Goal: Complete Application Form: Complete application form

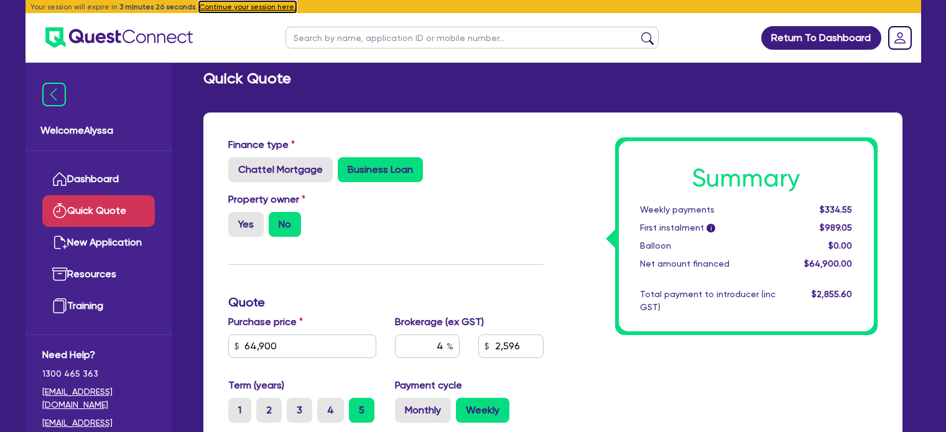
scroll to position [156, 0]
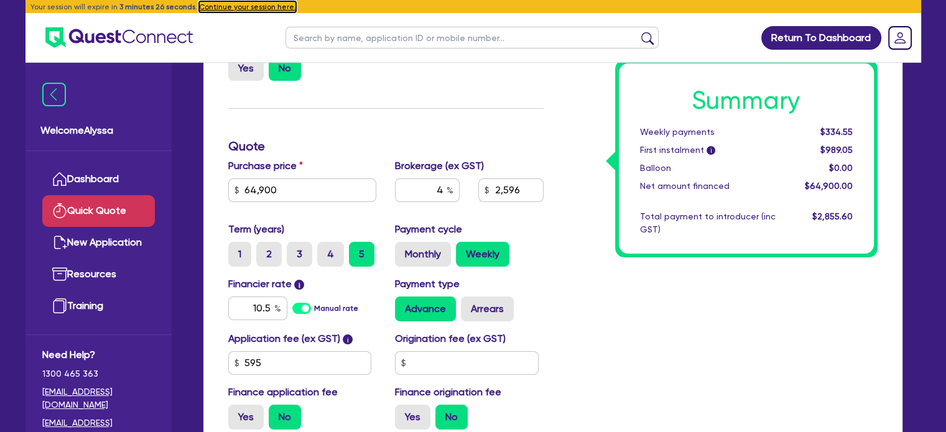
click at [257, 6] on button "Continue your session here." at bounding box center [247, 6] width 97 height 11
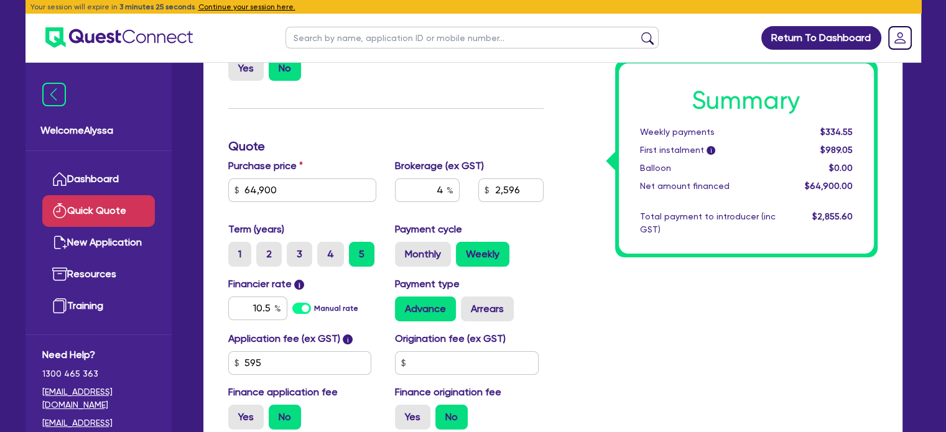
radio input "true"
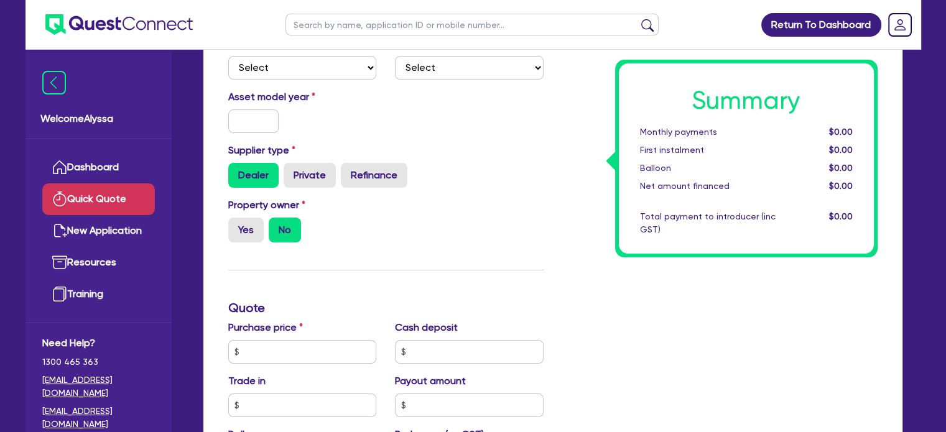
click at [337, 39] on ul at bounding box center [472, 24] width 398 height 49
click at [323, 27] on input "text" at bounding box center [471, 25] width 373 height 22
type input "[GEOGRAPHIC_DATA]"
click button "submit" at bounding box center [647, 27] width 20 height 17
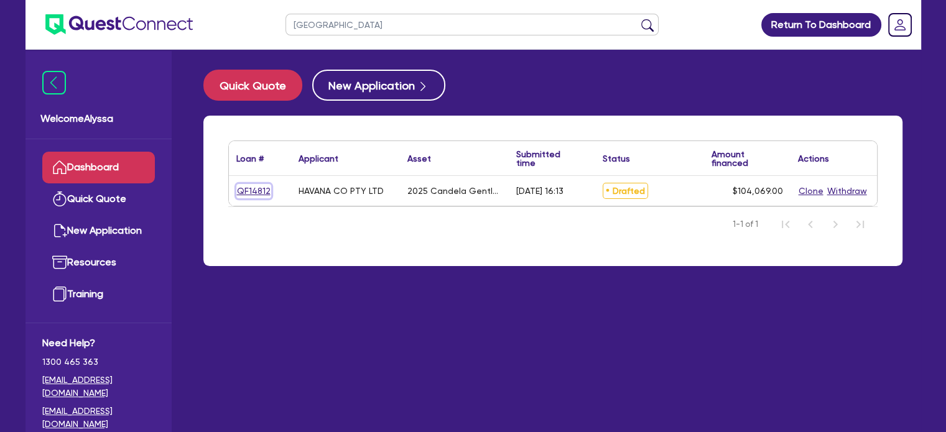
click at [254, 189] on link "QF14812" at bounding box center [253, 191] width 35 height 14
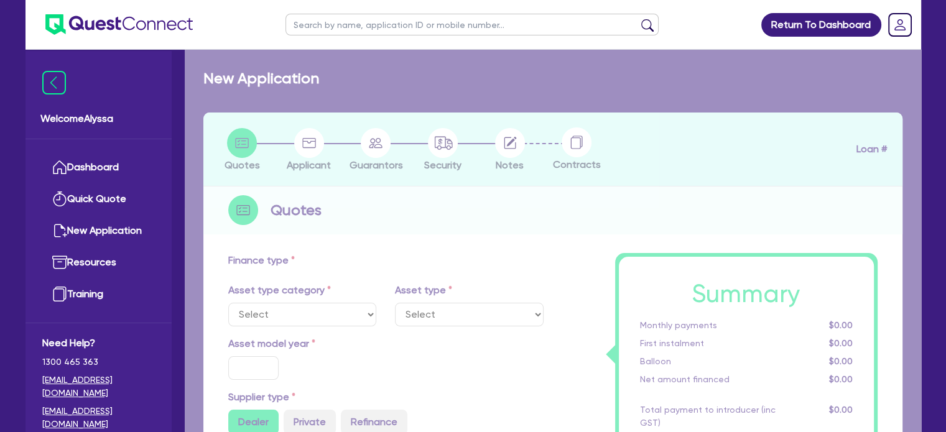
select select "TERTIARY_ASSETS"
type input "2025"
radio input "true"
type input "248,138"
type input "144,069"
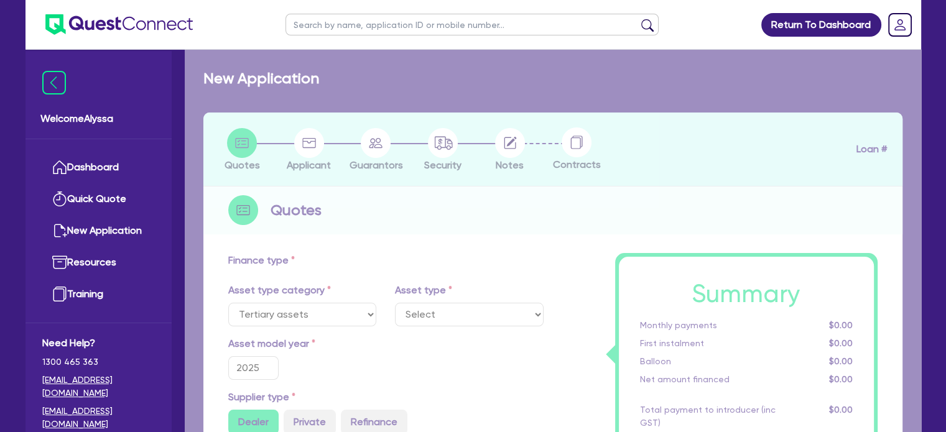
type input "4"
type input "4,162.76"
type input "17.95"
select select "BEAUTY_EQUIPMENT"
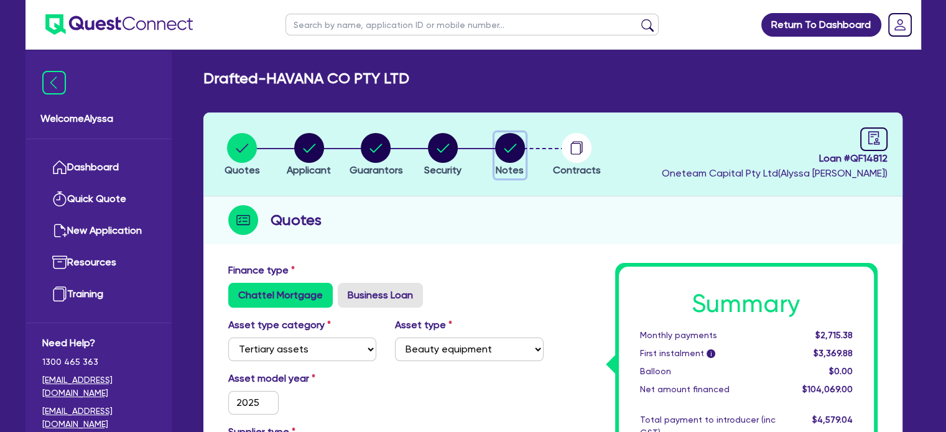
click at [516, 150] on circle "button" at bounding box center [510, 148] width 30 height 30
select select "Other"
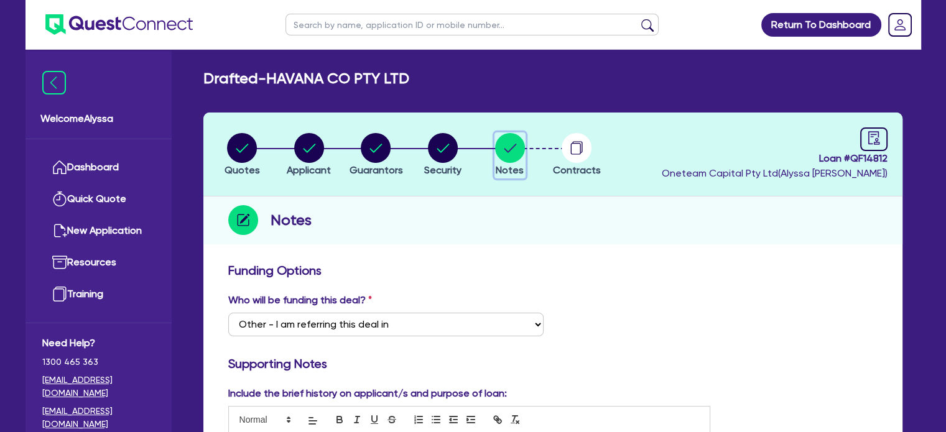
scroll to position [47, 0]
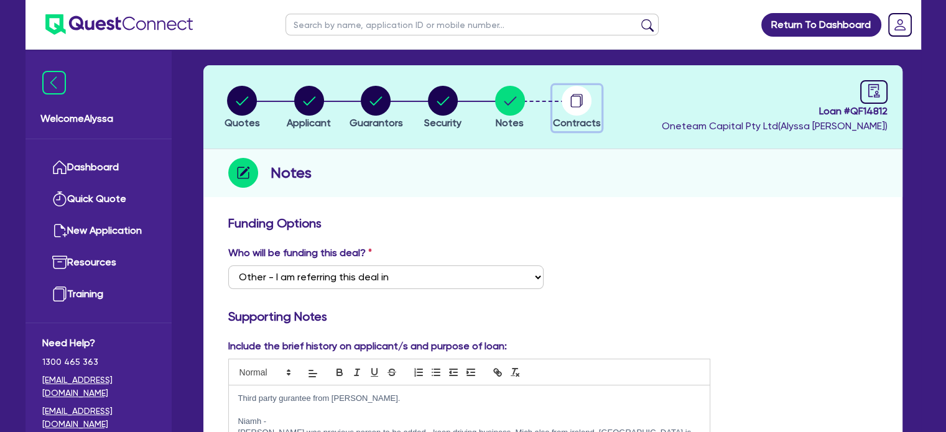
click at [576, 106] on icon "button" at bounding box center [576, 102] width 10 height 12
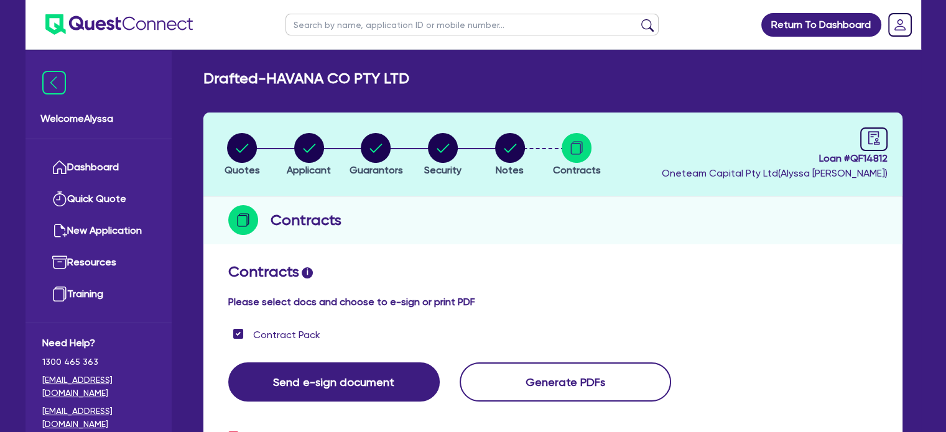
click at [355, 21] on input "text" at bounding box center [471, 25] width 373 height 22
type input "[PERSON_NAME]"
click button "submit" at bounding box center [647, 27] width 20 height 17
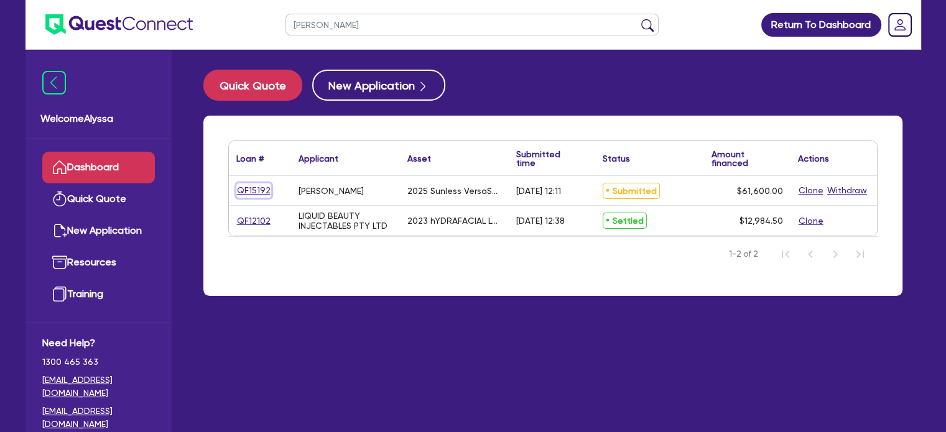
click at [254, 187] on link "QF15192" at bounding box center [253, 190] width 35 height 14
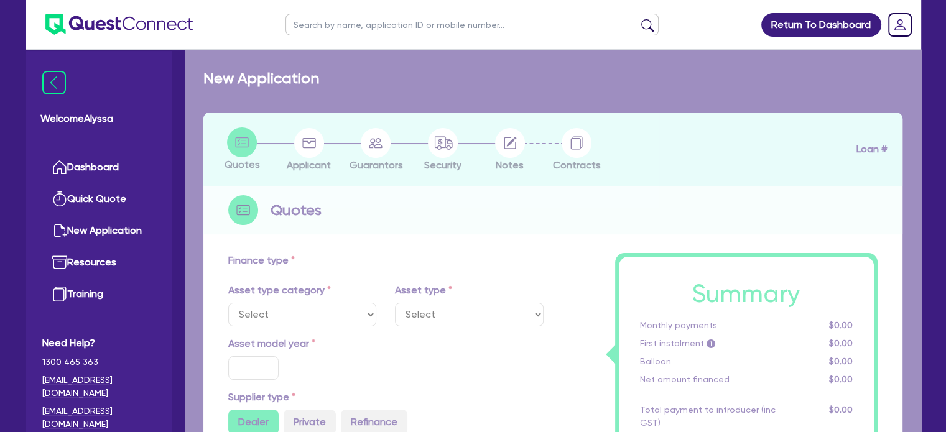
select select "TERTIARY_ASSETS"
type input "2025"
radio input "true"
type input "61,600"
type input "5"
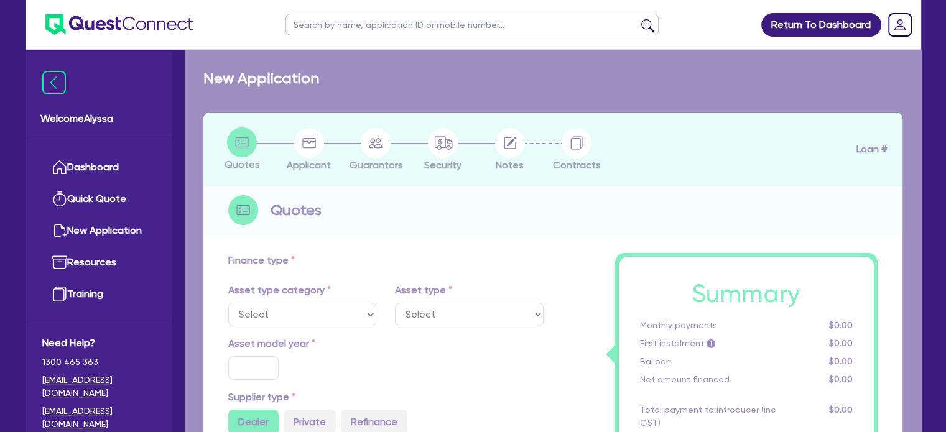
type input "3,080"
type input "10.5"
select select "BEAUTY_EQUIPMENT"
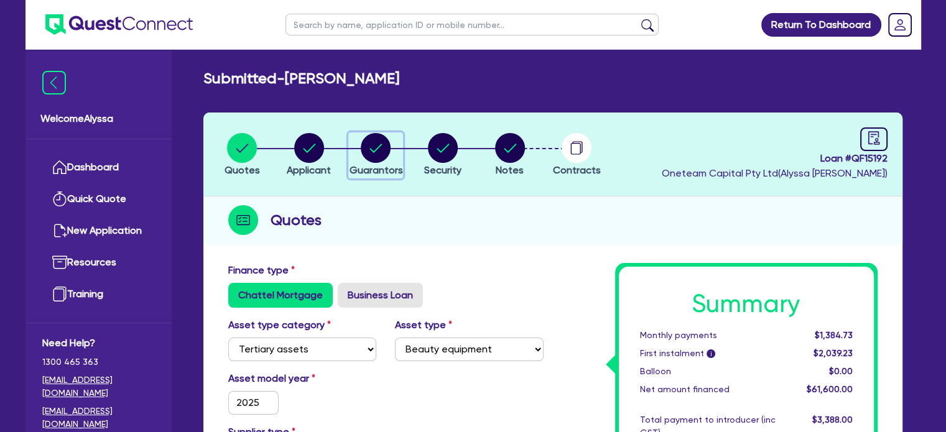
click at [384, 141] on circle "button" at bounding box center [376, 148] width 30 height 30
select select "MRS"
select select "[GEOGRAPHIC_DATA]"
select select "MARRIED"
select select "INVESTMENT_PROPERTY"
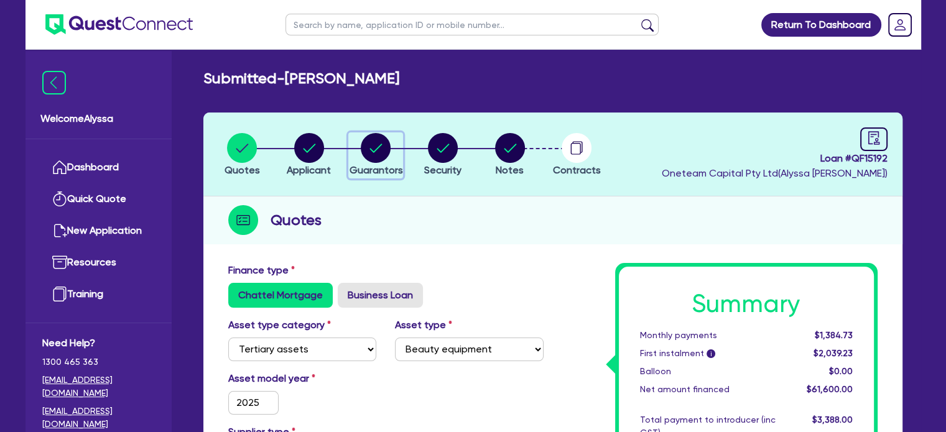
select select "VEHICLE"
select select "OTHER"
select select "MORTGAGE"
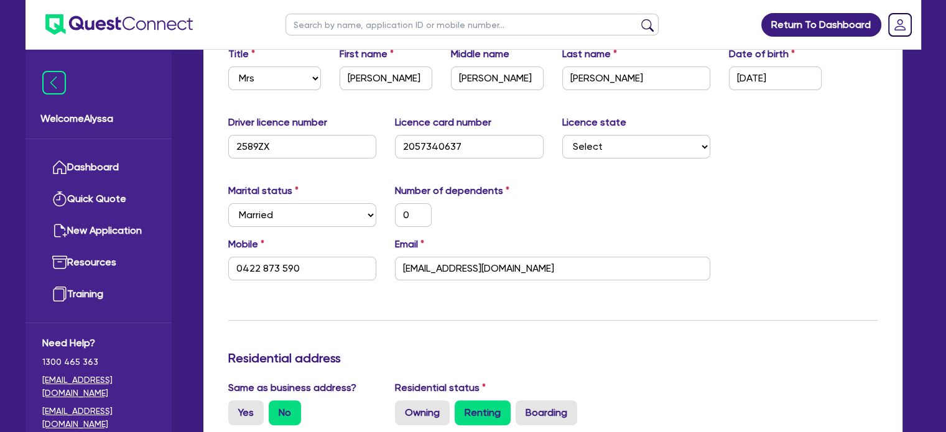
scroll to position [246, 0]
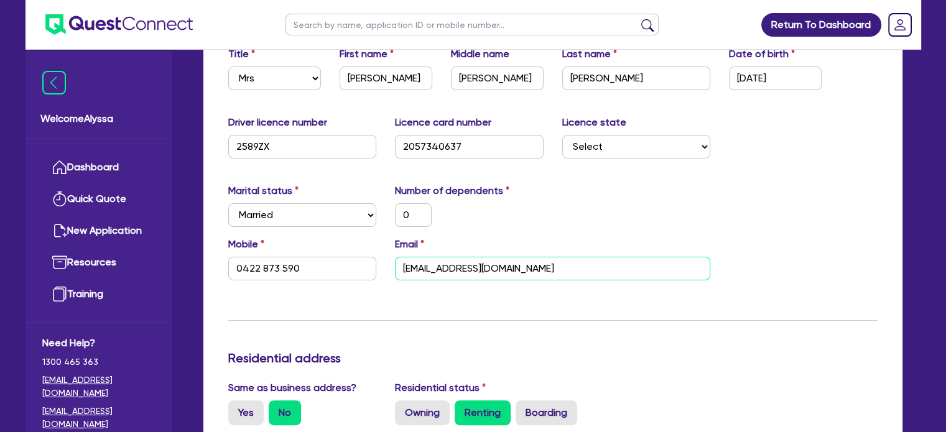
drag, startPoint x: 556, startPoint y: 266, endPoint x: 394, endPoint y: 252, distance: 162.3
click at [394, 252] on div "Email [EMAIL_ADDRESS][DOMAIN_NAME]" at bounding box center [553, 259] width 334 height 44
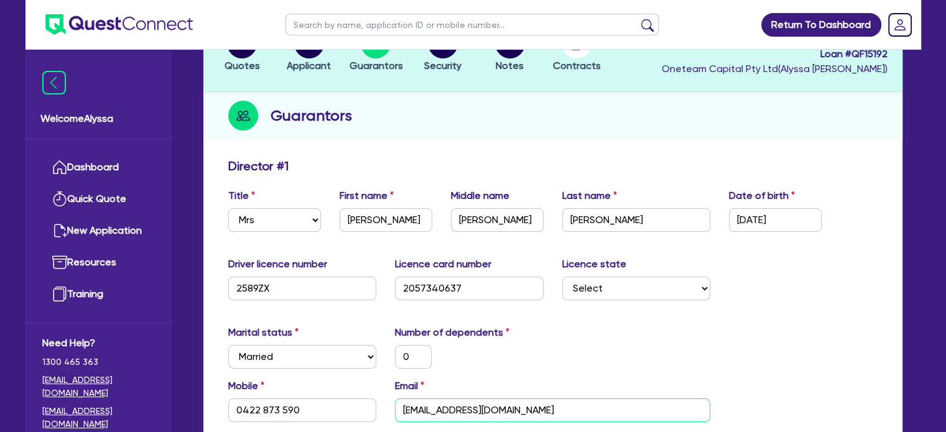
scroll to position [106, 0]
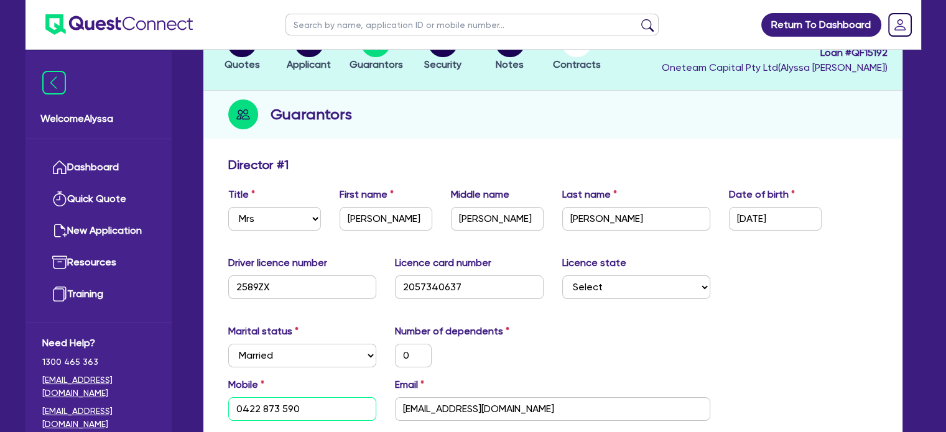
drag, startPoint x: 322, startPoint y: 417, endPoint x: 228, endPoint y: 403, distance: 94.3
click at [228, 403] on input "0422 873 590" at bounding box center [302, 409] width 149 height 24
